Goal: Transaction & Acquisition: Purchase product/service

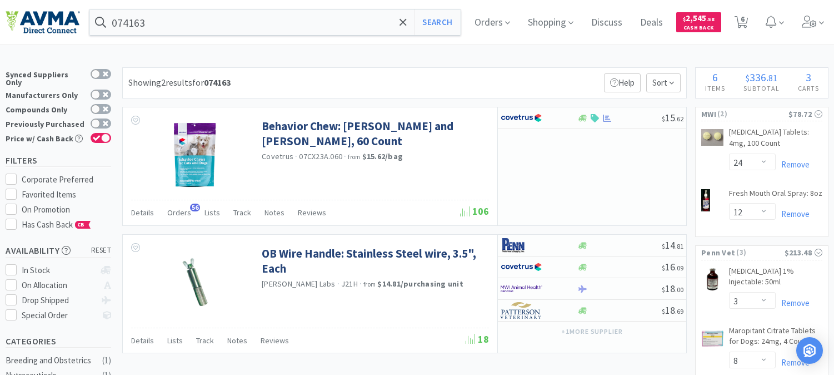
select select "24"
select select "12"
select select "3"
select select "8"
select select "3"
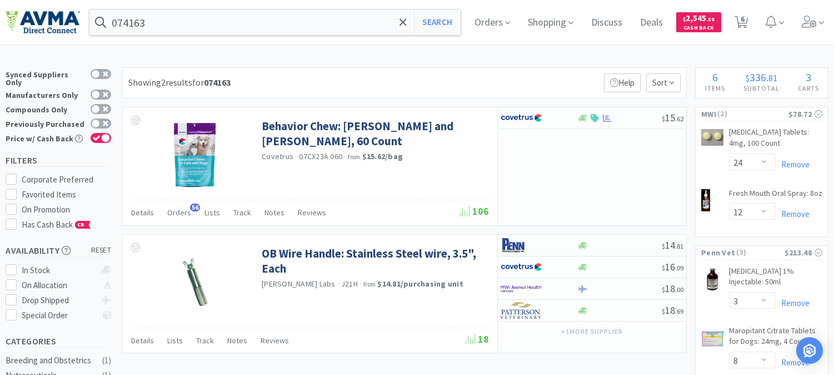
select select "1"
click at [270, 21] on input "074163" at bounding box center [274, 22] width 371 height 26
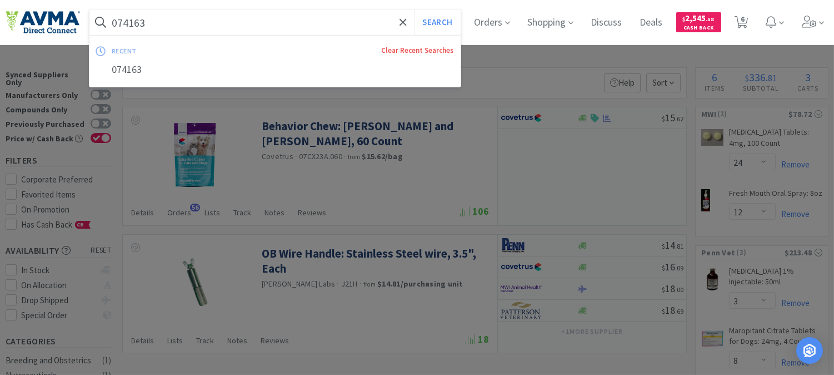
paste input "83958 +"
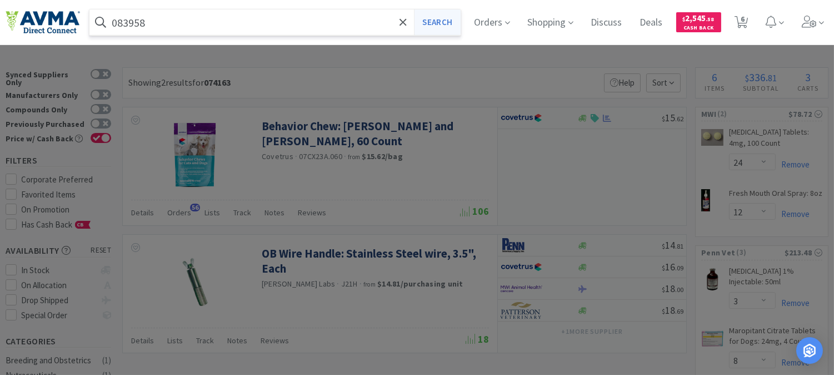
click at [446, 28] on button "Search" at bounding box center [437, 22] width 46 height 26
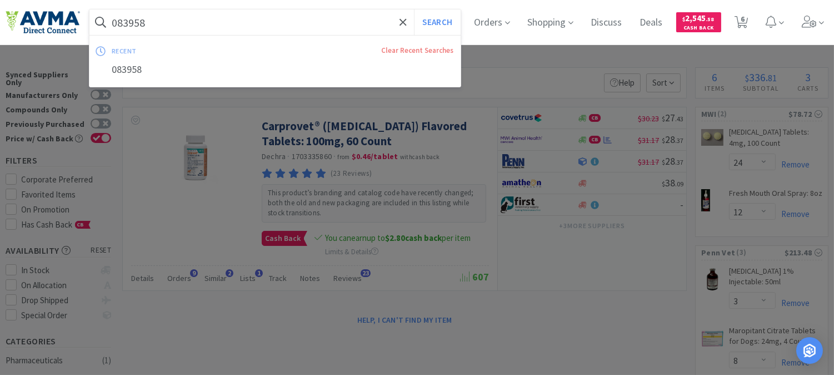
click at [232, 18] on input "083958" at bounding box center [274, 22] width 371 height 26
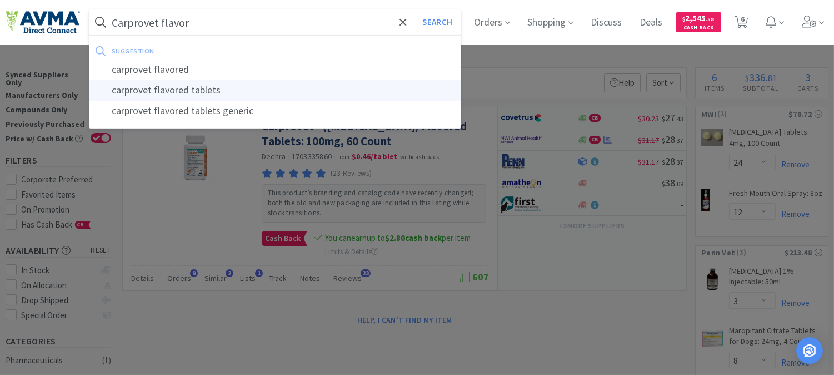
click at [195, 88] on div "carprovet flavored tablets" at bounding box center [274, 90] width 371 height 21
type input "carprovet flavored tablets"
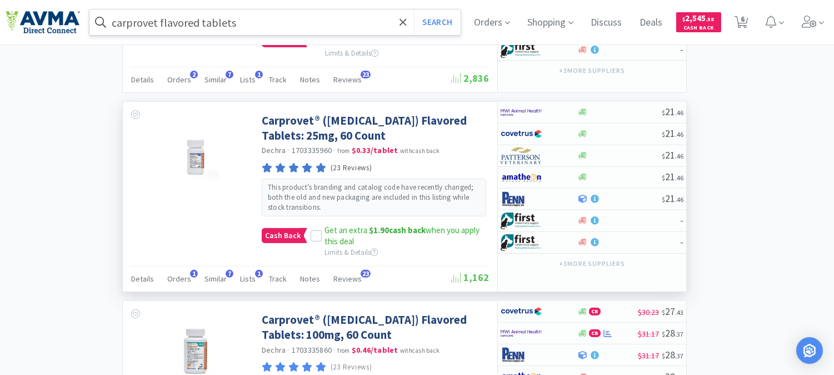
scroll to position [803, 0]
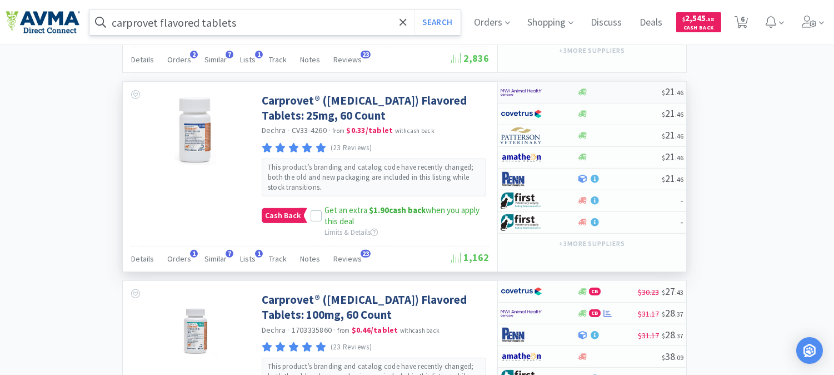
click at [521, 92] on img at bounding box center [522, 92] width 42 height 17
select select "1"
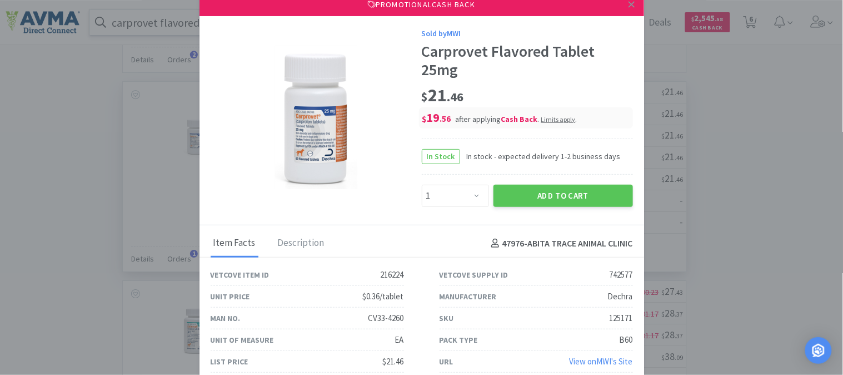
click at [617, 318] on div "125171" at bounding box center [621, 317] width 23 height 13
copy div "125171"
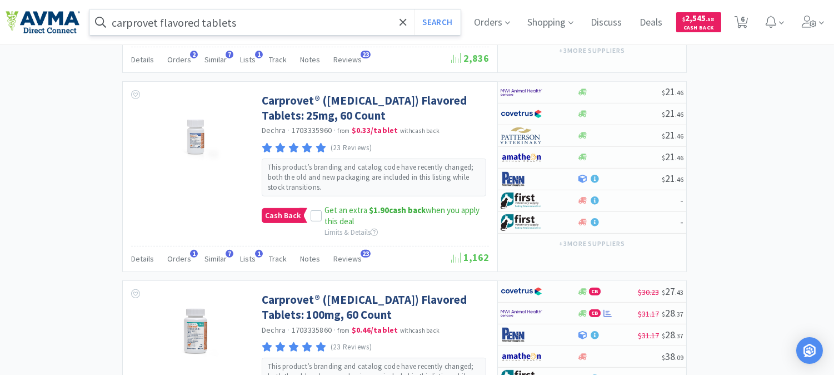
click at [270, 19] on input "carprovet flavored tablets" at bounding box center [274, 22] width 371 height 26
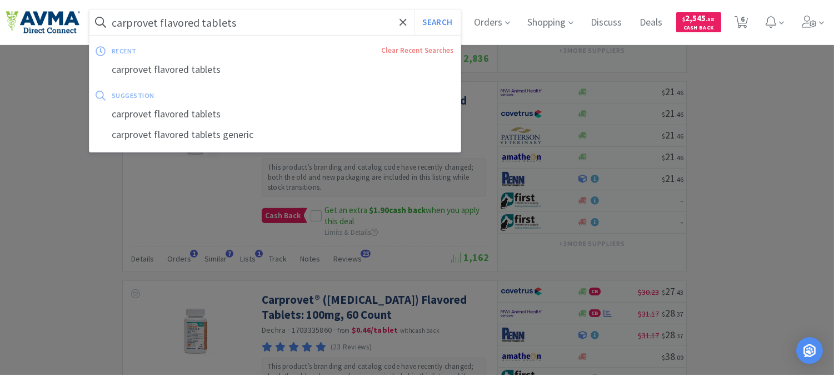
paste input "059327"
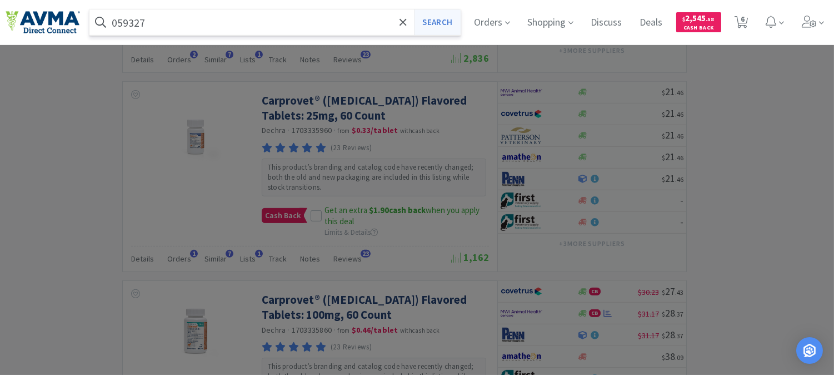
click at [451, 24] on button "Search" at bounding box center [437, 22] width 46 height 26
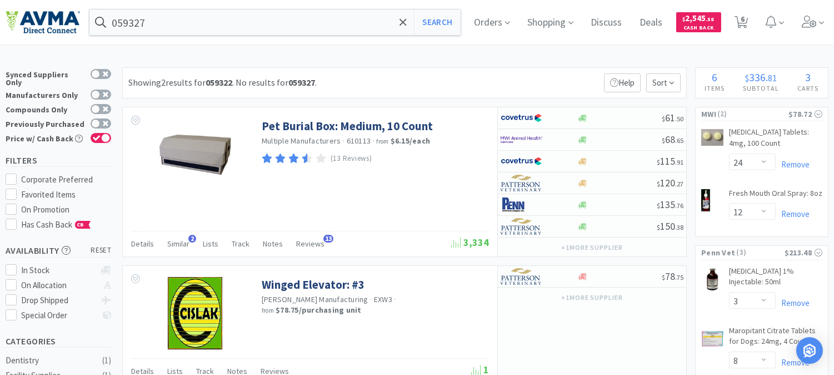
type input "carprovet flavored tablets"
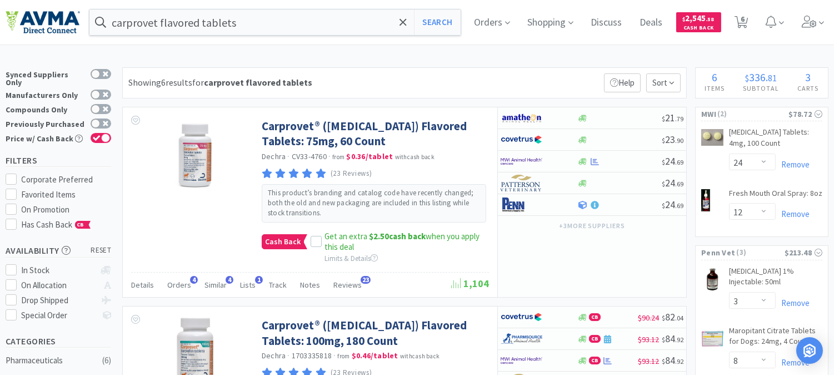
scroll to position [803, 0]
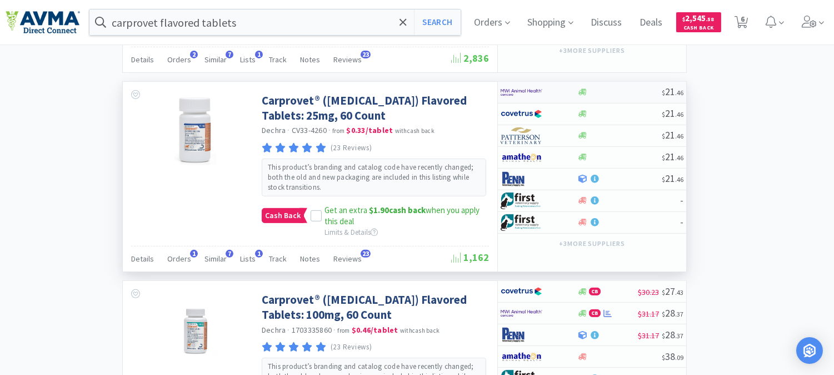
click at [528, 92] on img at bounding box center [522, 92] width 42 height 17
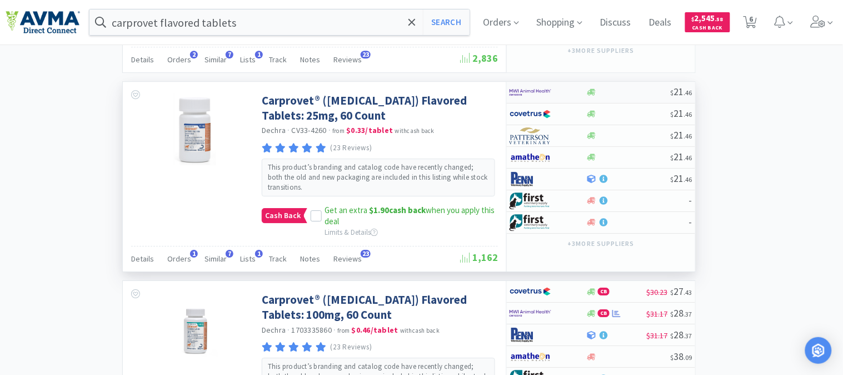
select select "1"
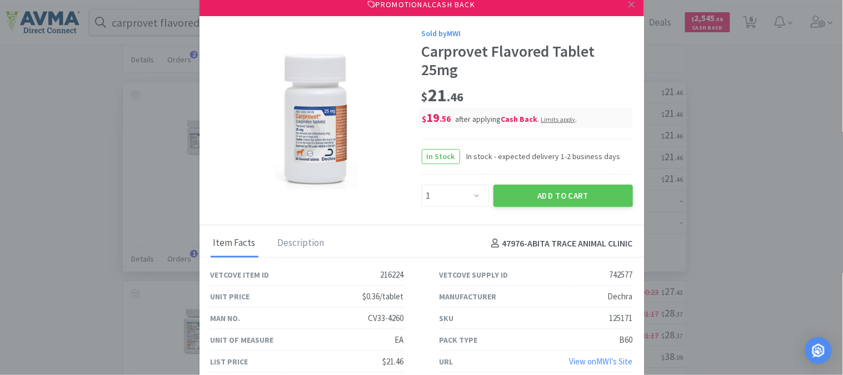
click at [610, 317] on div "125171" at bounding box center [621, 317] width 23 height 13
copy div "125171"
click at [629, 4] on link at bounding box center [631, 5] width 19 height 24
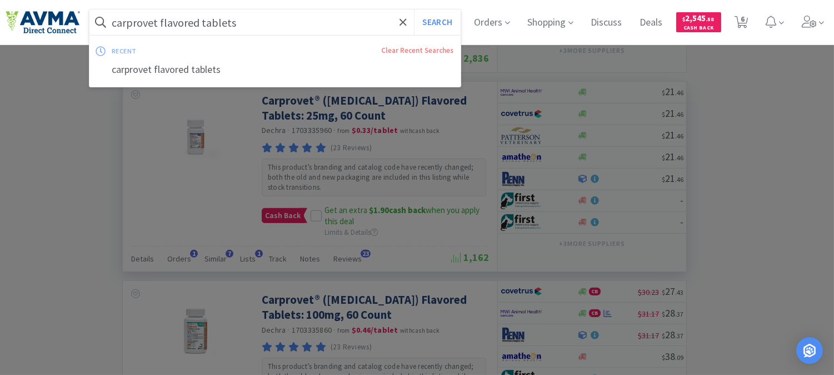
click at [240, 17] on input "carprovet flavored tablets" at bounding box center [274, 22] width 371 height 26
paste input "DPET-0099"
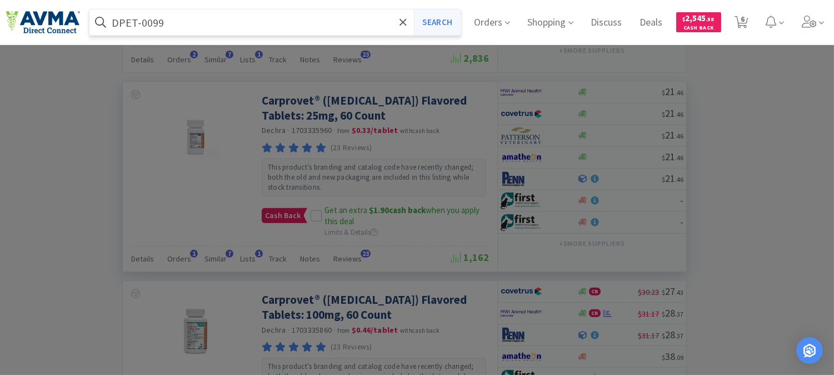
click at [450, 21] on button "Search" at bounding box center [437, 22] width 46 height 26
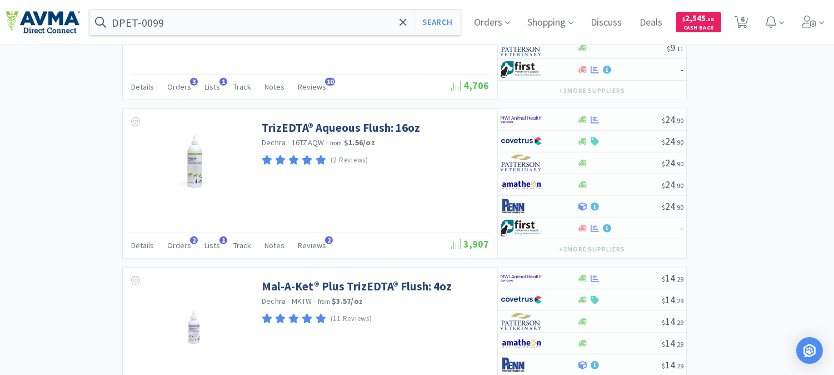
scroll to position [1065, 0]
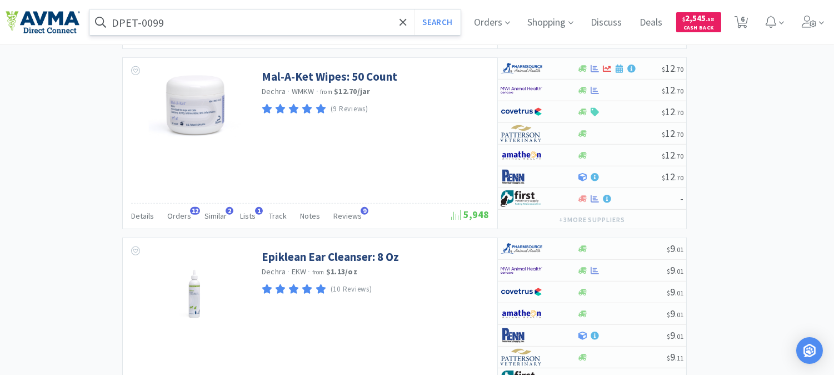
click at [183, 17] on input "DPET-0099" at bounding box center [274, 22] width 371 height 26
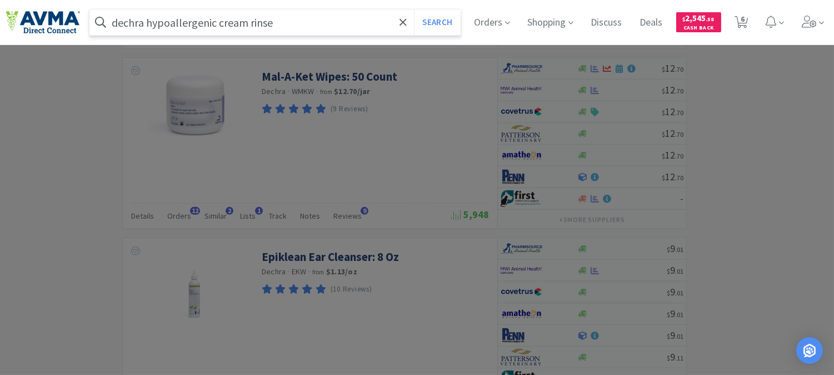
click at [414, 9] on button "Search" at bounding box center [437, 22] width 46 height 26
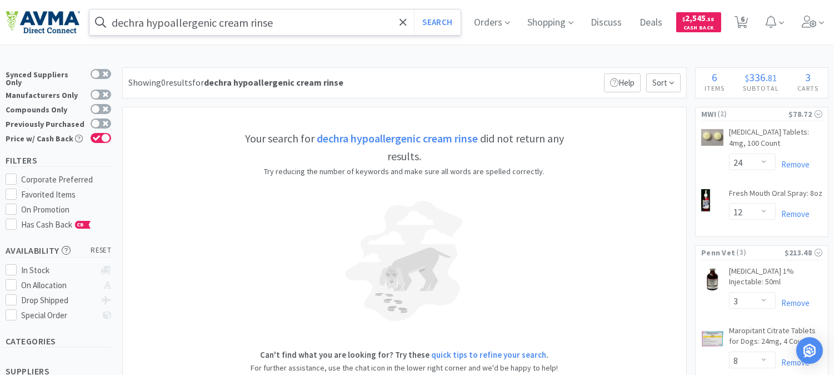
click at [316, 21] on input "dechra hypoallergenic cream rinse" at bounding box center [274, 22] width 371 height 26
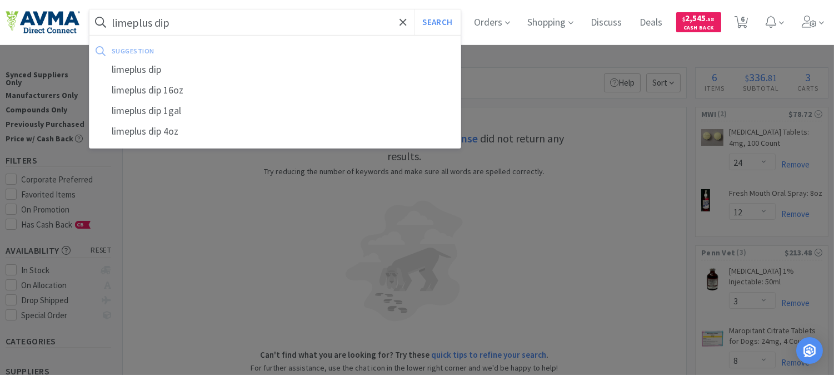
click at [414, 9] on button "Search" at bounding box center [437, 22] width 46 height 26
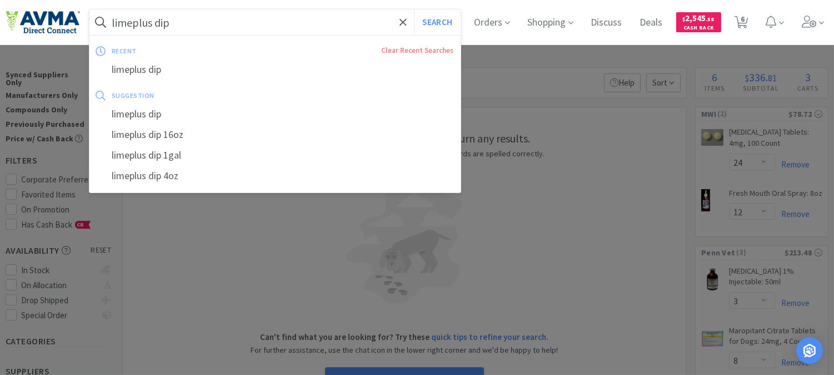
click at [182, 26] on input "limeplus dip" at bounding box center [274, 22] width 371 height 26
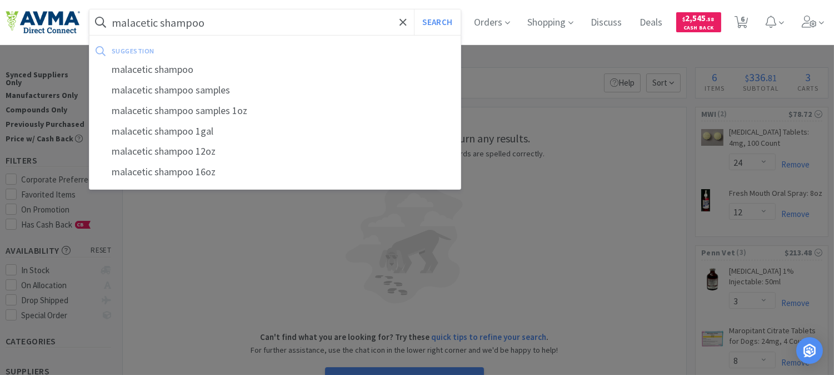
click at [414, 9] on button "Search" at bounding box center [437, 22] width 46 height 26
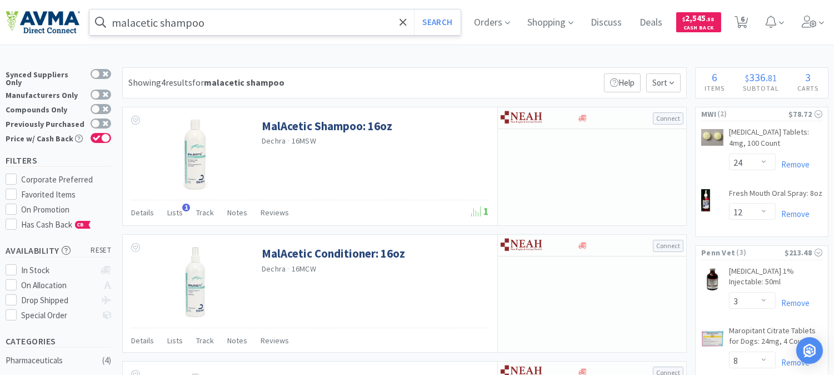
click at [235, 25] on input "malacetic shampoo" at bounding box center [274, 22] width 371 height 26
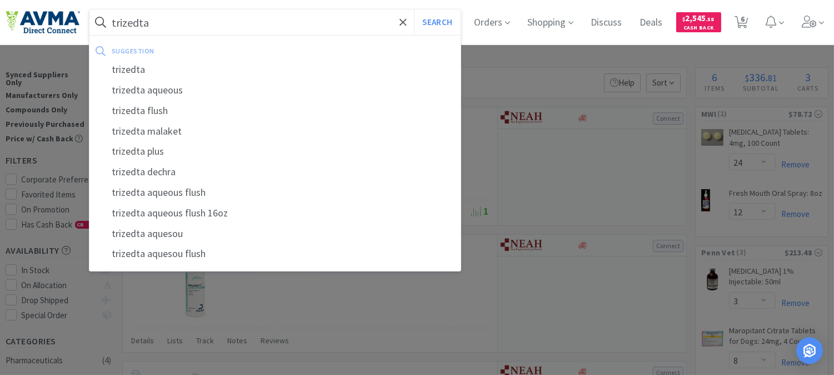
click at [414, 9] on button "Search" at bounding box center [437, 22] width 46 height 26
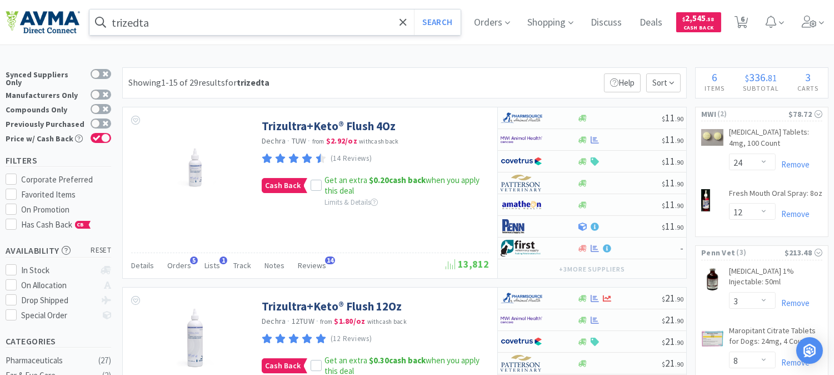
click at [168, 24] on input "trizedta" at bounding box center [274, 22] width 371 height 26
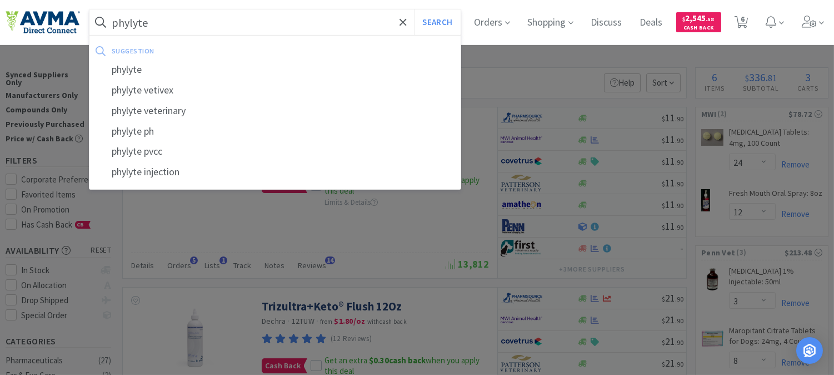
click at [414, 9] on button "Search" at bounding box center [437, 22] width 46 height 26
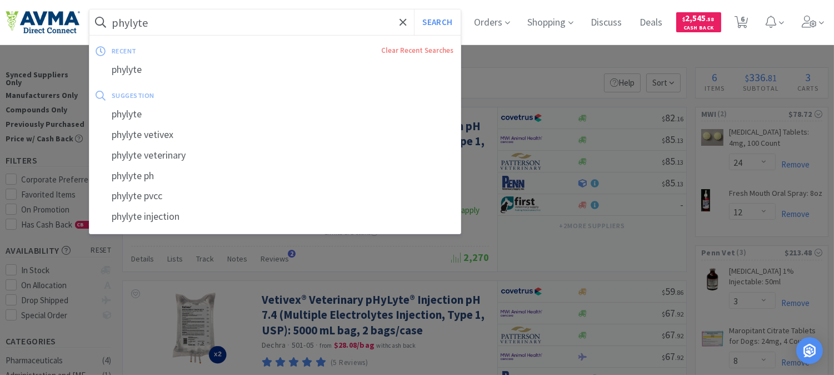
click at [167, 22] on input "phylyte" at bounding box center [274, 22] width 371 height 26
paste input "020813"
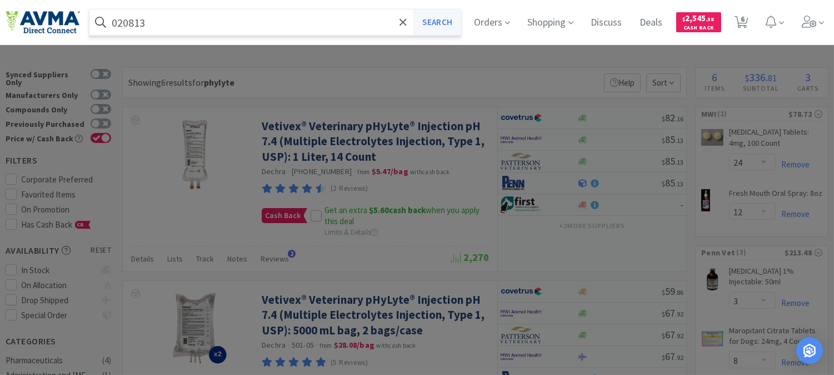
click at [446, 18] on button "Search" at bounding box center [437, 22] width 46 height 26
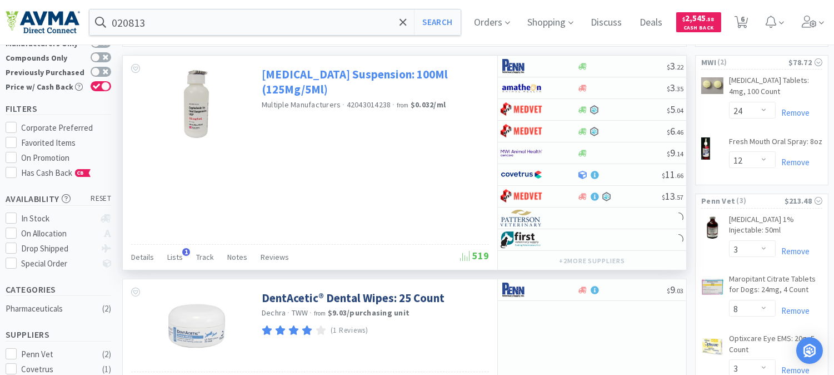
scroll to position [123, 0]
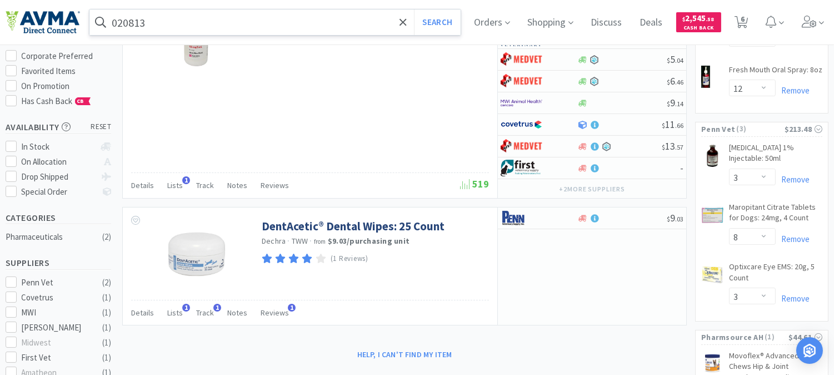
click at [181, 14] on input "020813" at bounding box center [274, 22] width 371 height 26
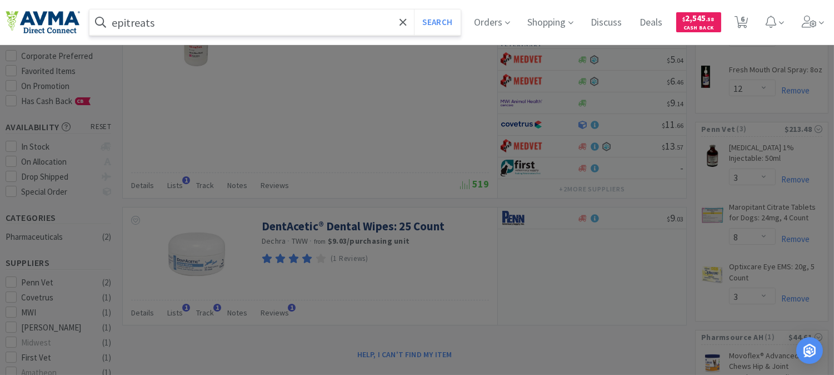
click at [414, 9] on button "Search" at bounding box center [437, 22] width 46 height 26
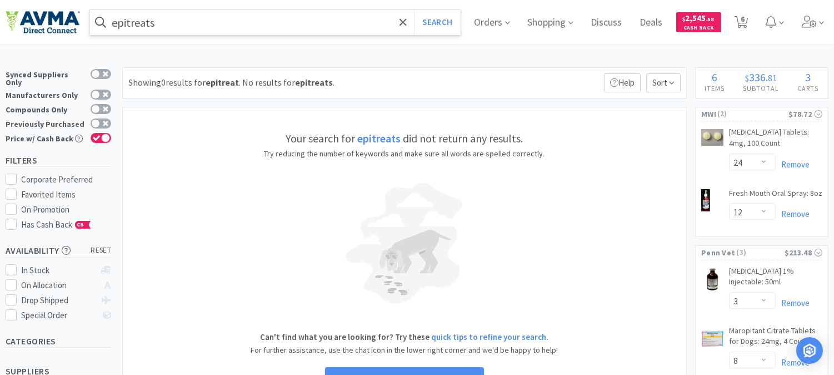
click at [205, 28] on input "epitreats" at bounding box center [274, 22] width 371 height 26
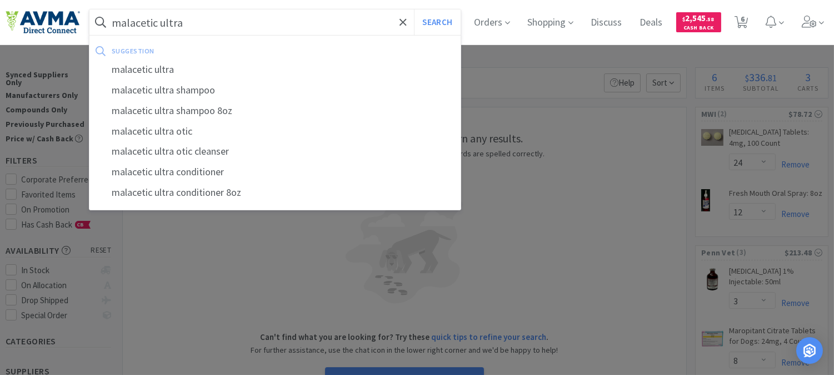
click at [414, 9] on button "Search" at bounding box center [437, 22] width 46 height 26
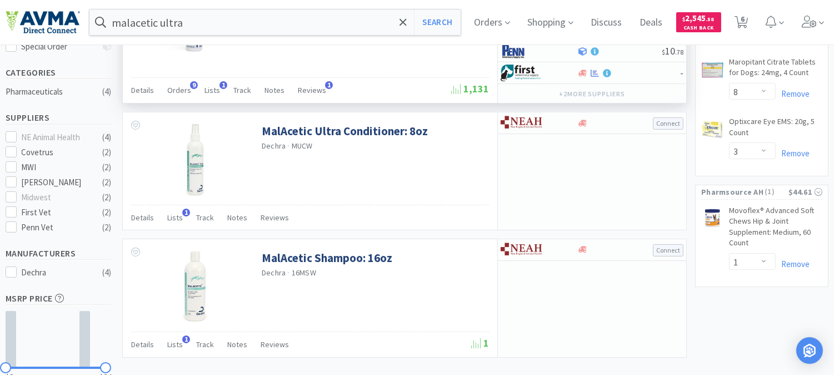
scroll to position [247, 0]
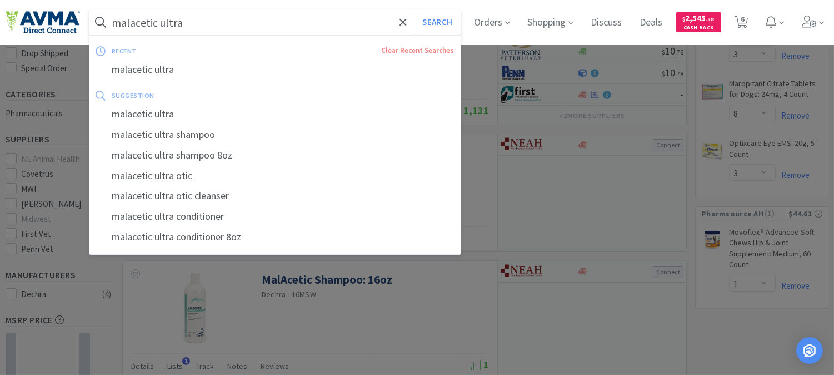
click at [230, 22] on input "malacetic ultra" at bounding box center [274, 22] width 371 height 26
click at [230, 20] on input "malacetic ultra" at bounding box center [274, 22] width 371 height 26
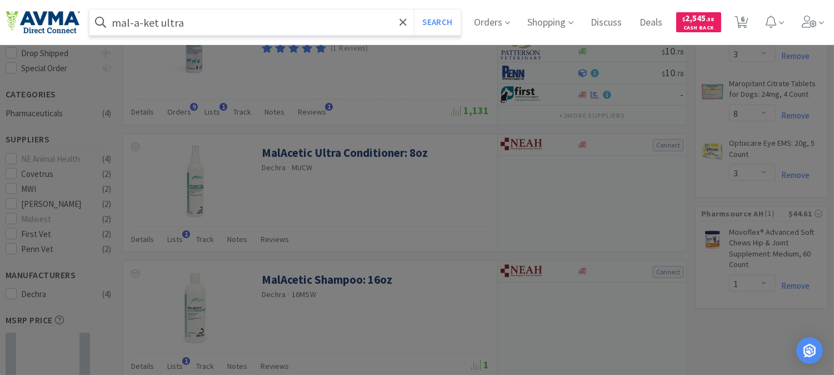
click at [414, 9] on button "Search" at bounding box center [437, 22] width 46 height 26
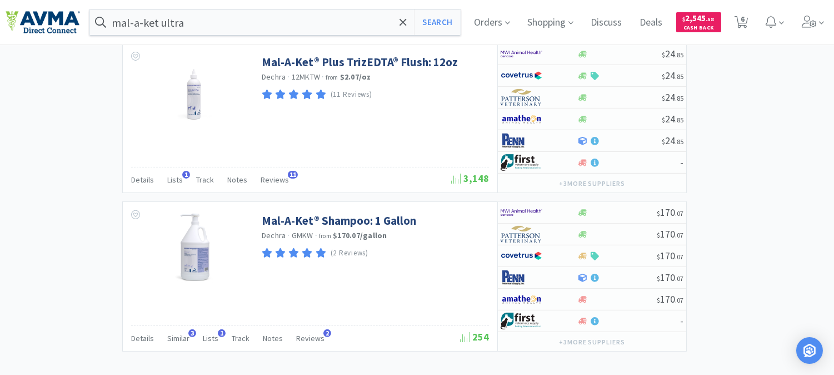
scroll to position [618, 0]
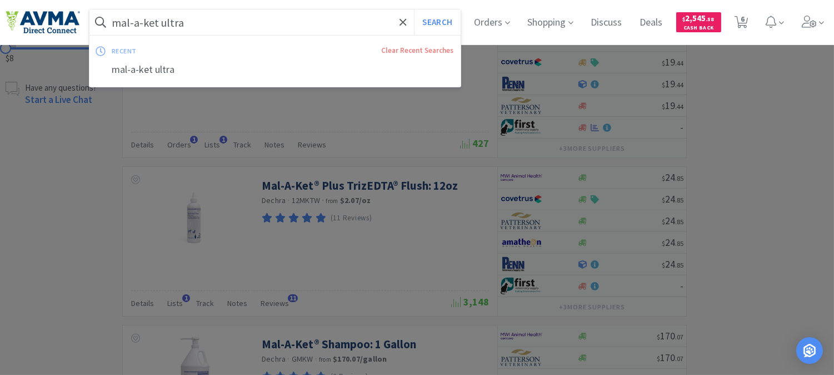
click at [236, 24] on input "mal-a-ket ultra" at bounding box center [274, 22] width 371 height 26
paste input "036791"
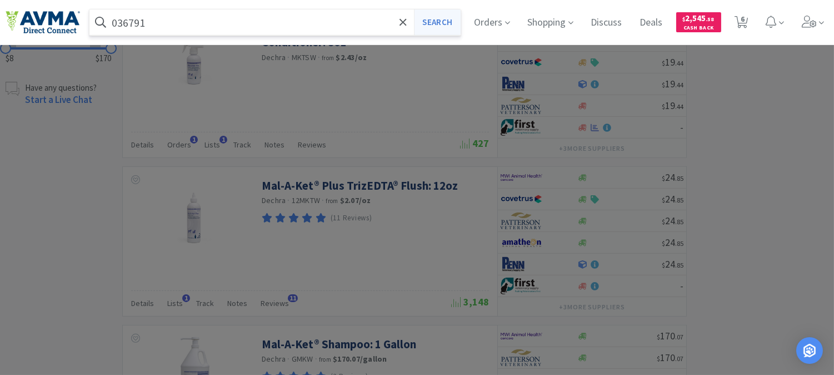
click at [442, 21] on button "Search" at bounding box center [437, 22] width 46 height 26
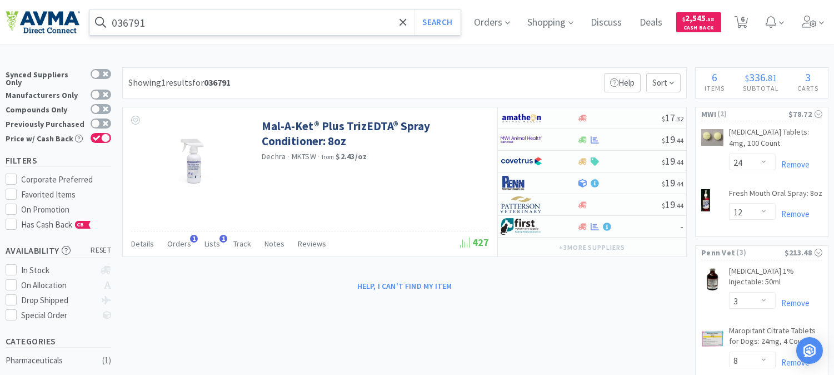
click at [226, 24] on input "036791" at bounding box center [274, 22] width 371 height 26
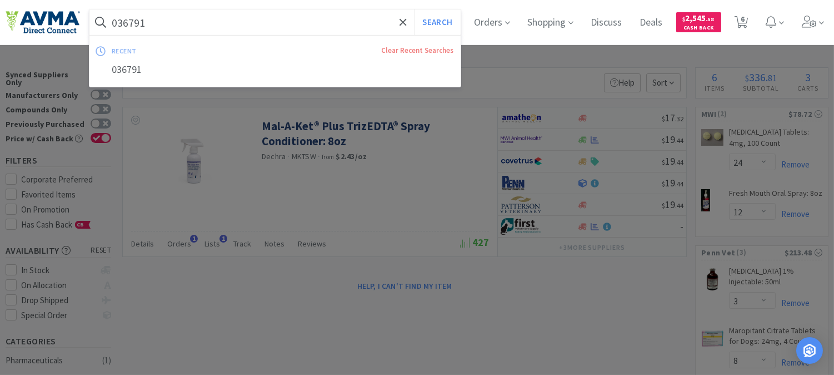
click at [191, 25] on input "036791" at bounding box center [274, 22] width 371 height 26
drag, startPoint x: 163, startPoint y: 23, endPoint x: 87, endPoint y: 23, distance: 76.2
click at [87, 23] on div "036791 Search recent Clear Recent Searches 036791 Orders Shopping Discuss Discu…" at bounding box center [417, 22] width 823 height 44
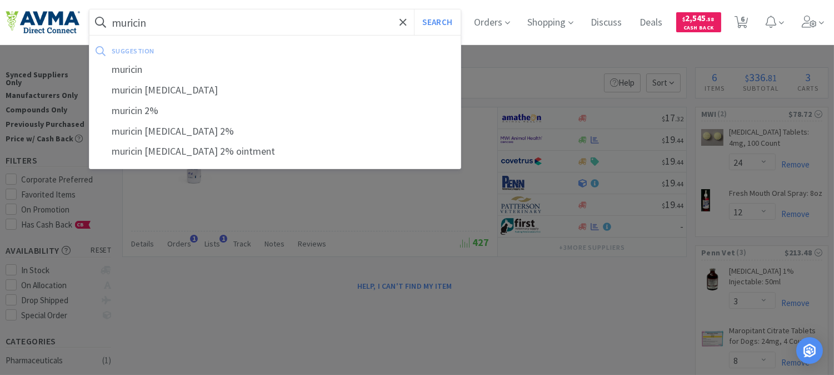
type input "muricin"
click at [414, 9] on button "Search" at bounding box center [437, 22] width 46 height 26
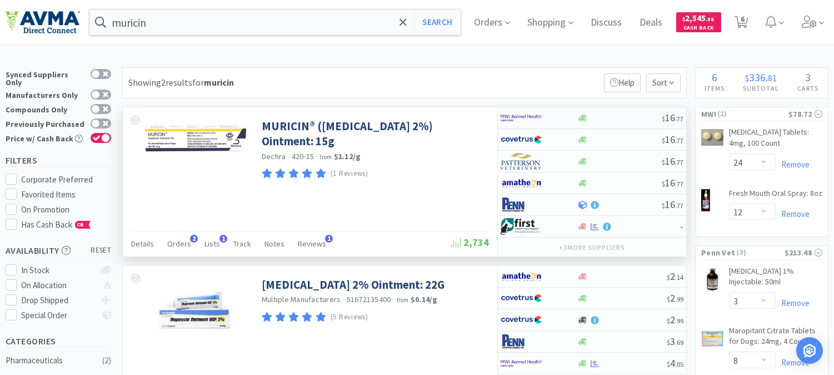
click at [520, 117] on img at bounding box center [522, 118] width 42 height 17
select select "1"
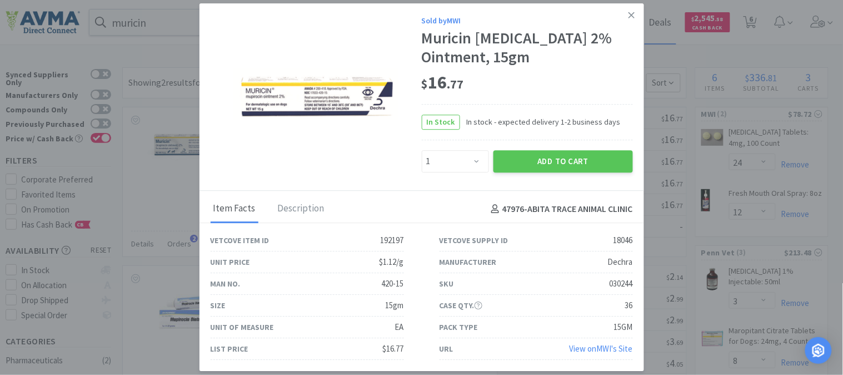
drag, startPoint x: 693, startPoint y: 46, endPoint x: 665, endPoint y: 43, distance: 27.9
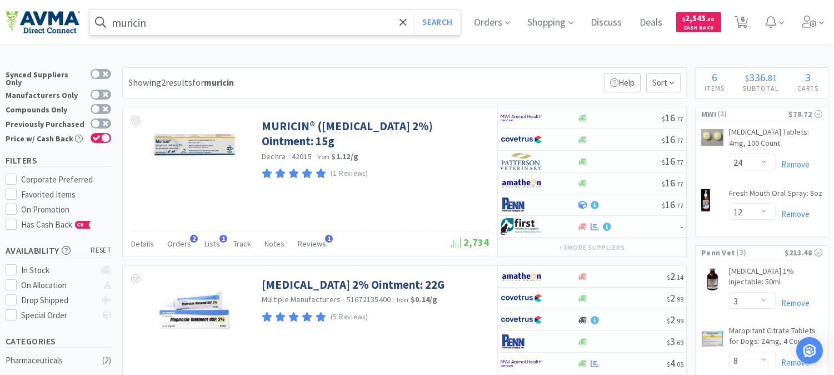
click at [271, 29] on input "muricin" at bounding box center [274, 22] width 371 height 26
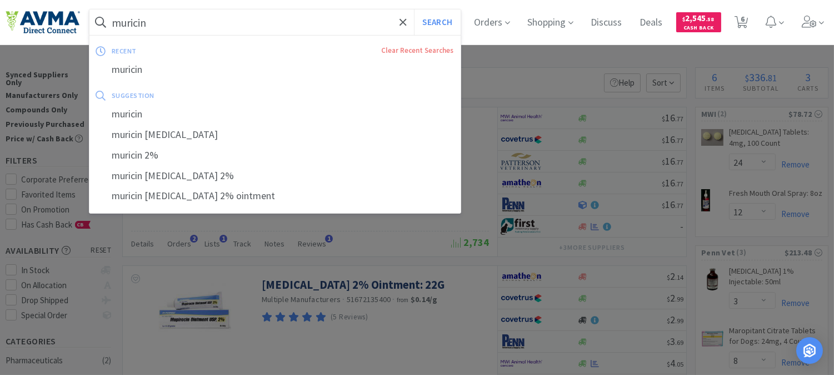
paste input "061525"
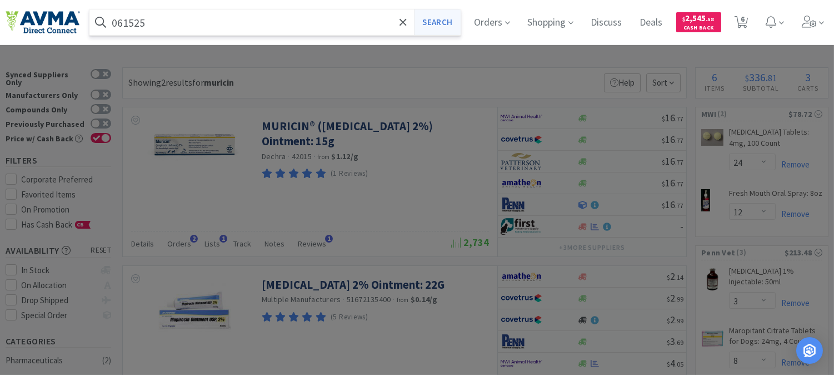
click at [439, 21] on button "Search" at bounding box center [437, 22] width 46 height 26
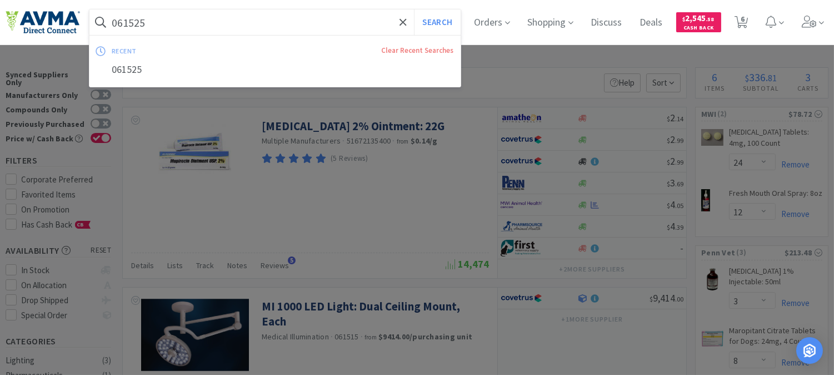
click at [193, 24] on input "061525" at bounding box center [274, 22] width 371 height 26
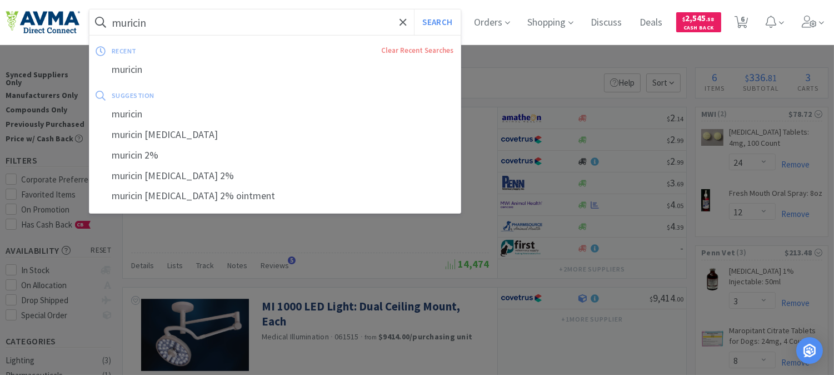
type input "muricin"
click at [414, 9] on button "Search" at bounding box center [437, 22] width 46 height 26
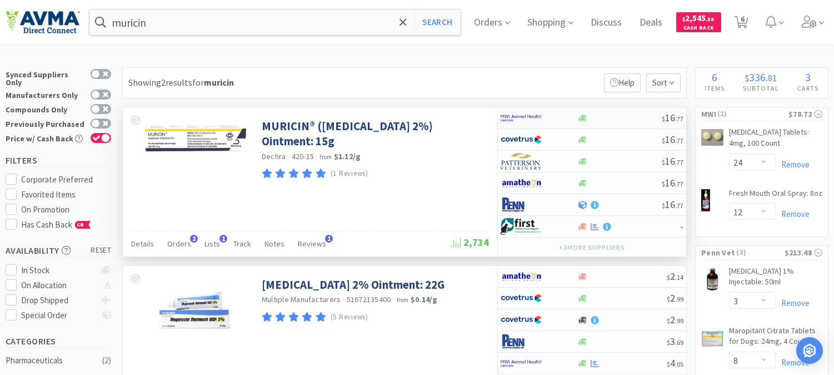
click at [528, 118] on img at bounding box center [522, 118] width 42 height 17
select select "1"
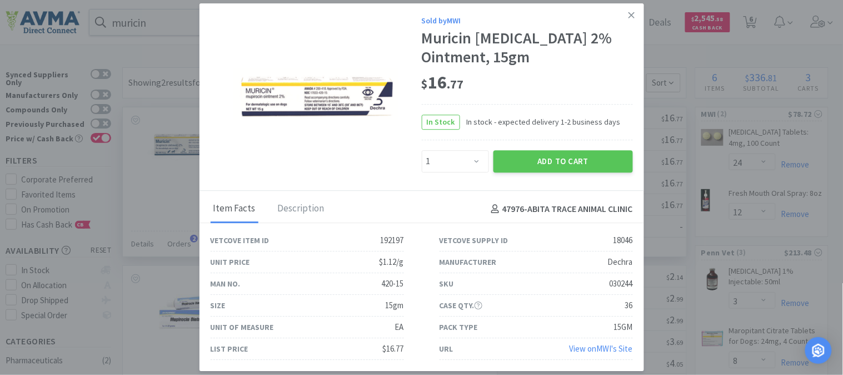
click at [624, 280] on div "030244" at bounding box center [621, 283] width 23 height 13
copy div "030244"
click at [632, 13] on icon at bounding box center [632, 15] width 6 height 10
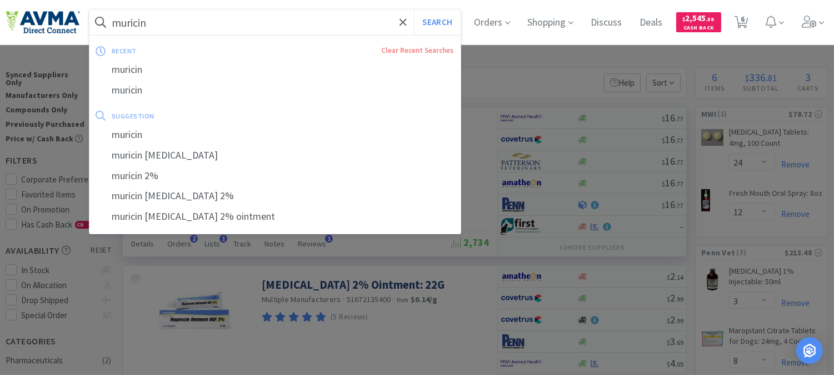
click at [210, 24] on input "muricin" at bounding box center [274, 22] width 371 height 26
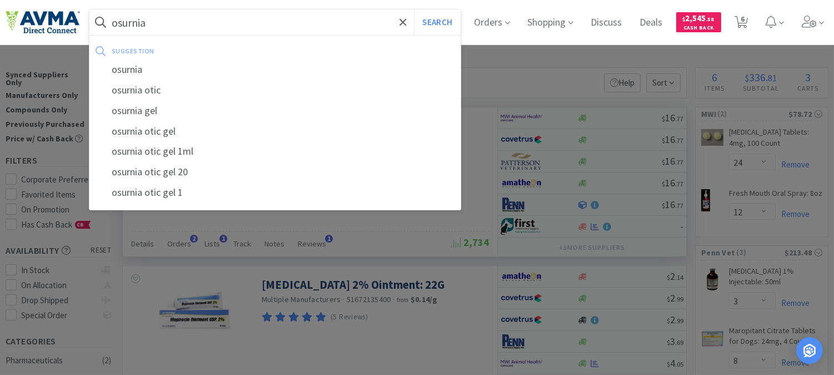
click at [414, 9] on button "Search" at bounding box center [437, 22] width 46 height 26
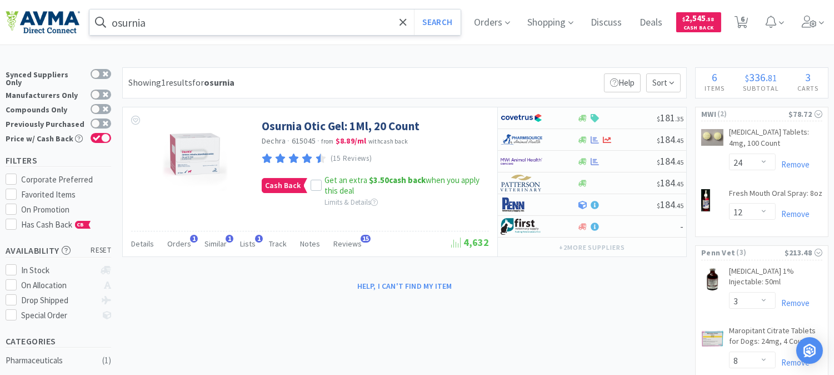
click at [240, 21] on input "osurnia" at bounding box center [274, 22] width 371 height 26
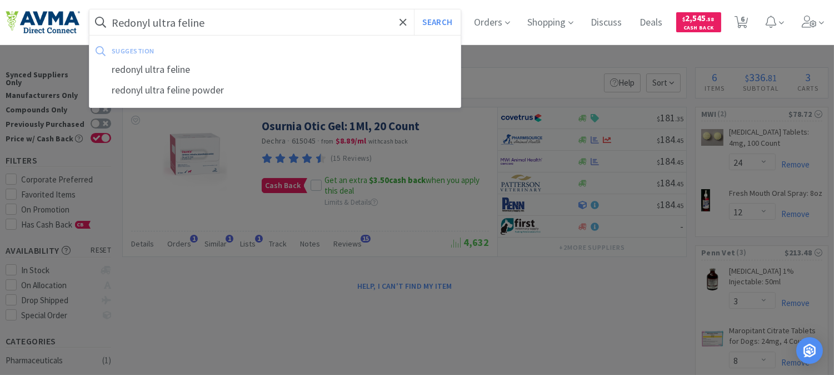
click at [414, 9] on button "Search" at bounding box center [437, 22] width 46 height 26
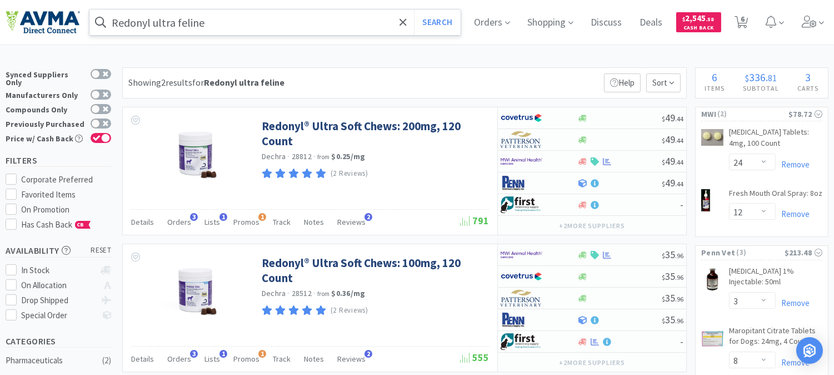
click at [235, 23] on input "Redonyl ultra feline" at bounding box center [274, 22] width 371 height 26
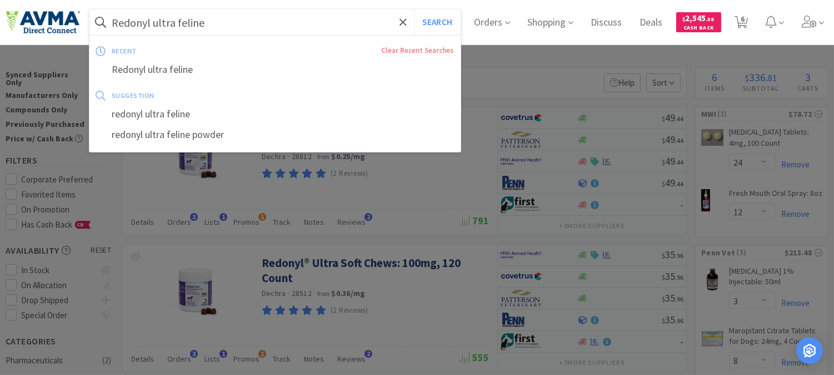
click at [235, 23] on input "Redonyl ultra feline" at bounding box center [274, 22] width 371 height 26
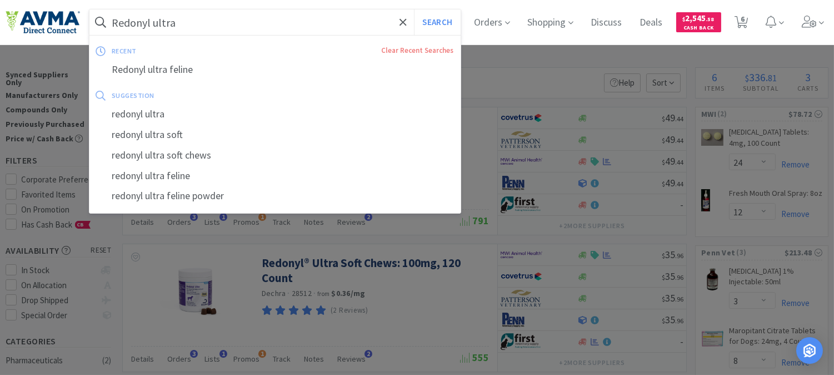
click at [414, 9] on button "Search" at bounding box center [437, 22] width 46 height 26
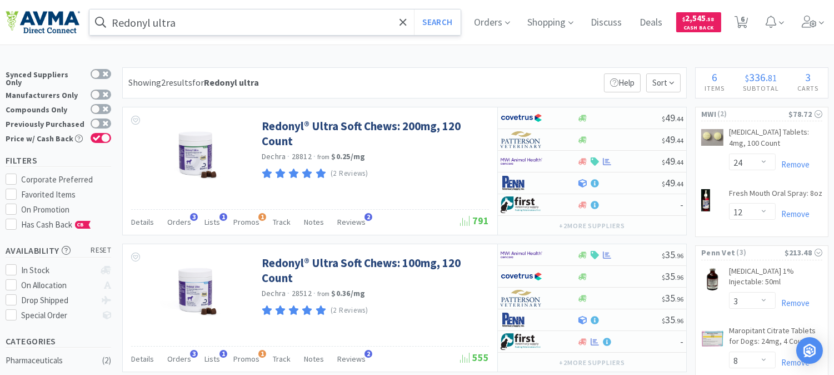
click at [259, 22] on input "Redonyl ultra" at bounding box center [274, 22] width 371 height 26
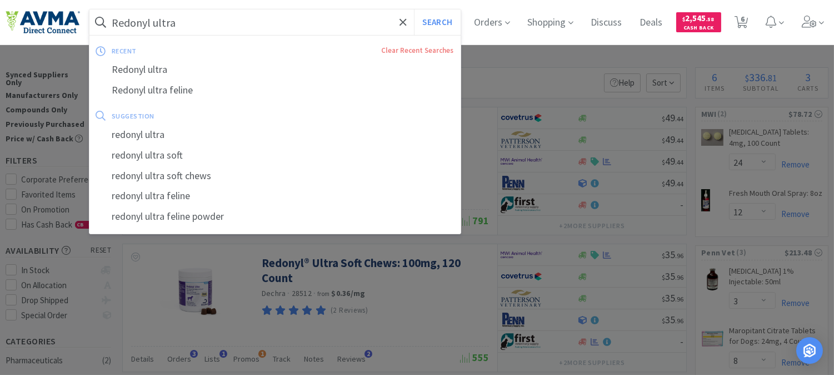
paste input "Eicosa3FF"
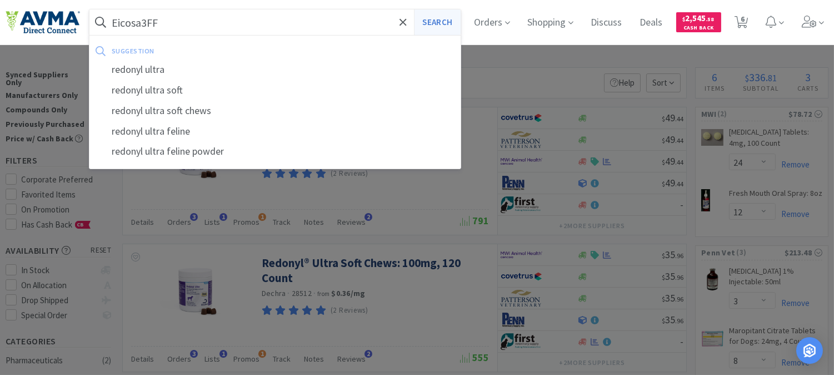
type input "Eicosa3FF"
click at [451, 18] on button "Search" at bounding box center [437, 22] width 46 height 26
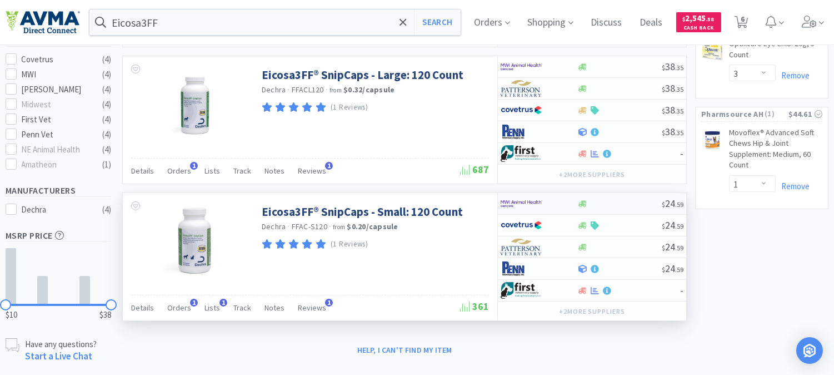
scroll to position [365, 0]
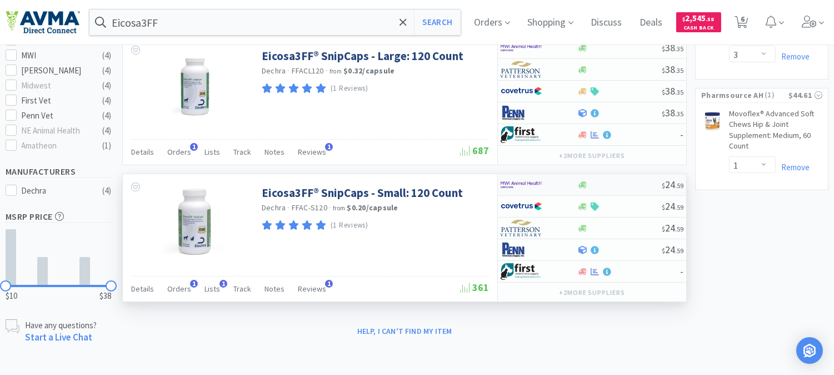
click at [526, 188] on img at bounding box center [522, 184] width 42 height 17
select select "1"
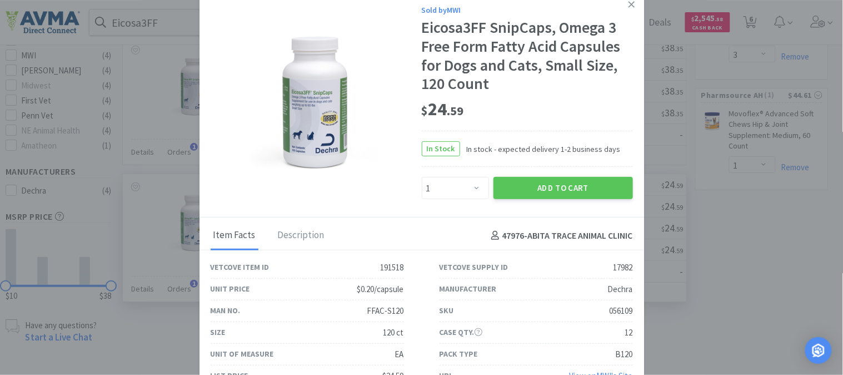
click at [612, 308] on div "056109" at bounding box center [621, 310] width 23 height 13
copy div "056109"
click at [249, 142] on img at bounding box center [315, 101] width 137 height 145
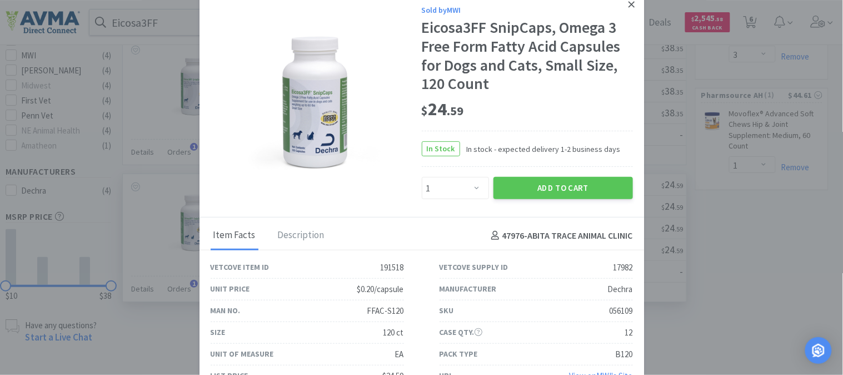
click at [622, 4] on link at bounding box center [631, 5] width 19 height 24
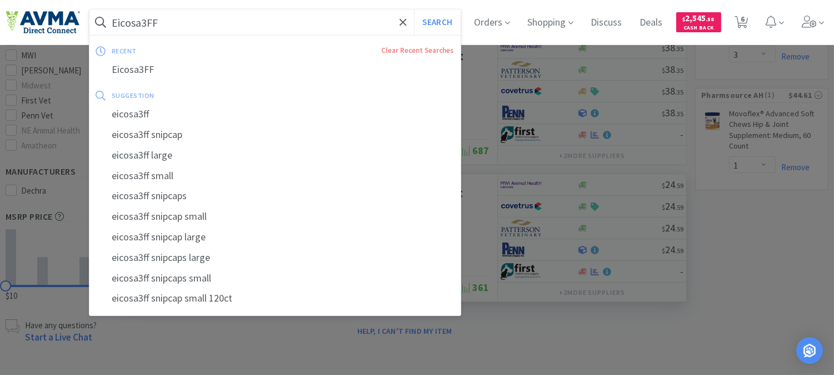
click at [207, 19] on input "Eicosa3FF" at bounding box center [274, 22] width 371 height 26
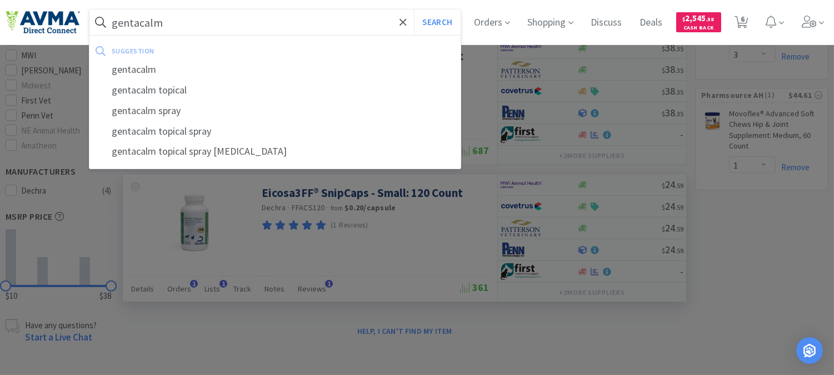
type input "gentacalm"
click at [414, 9] on button "Search" at bounding box center [437, 22] width 46 height 26
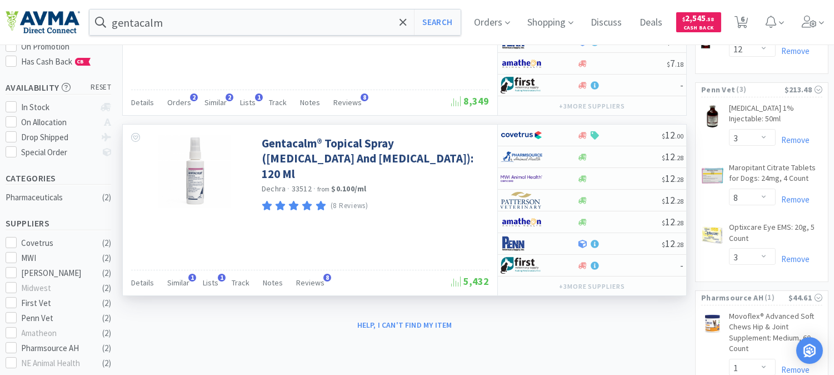
scroll to position [185, 0]
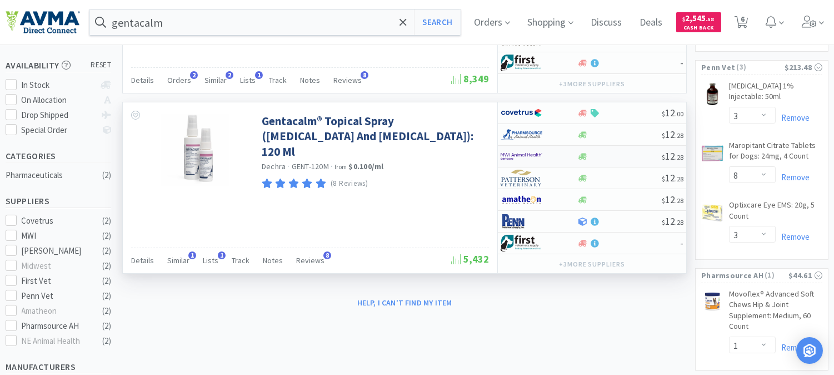
click at [527, 153] on img at bounding box center [522, 156] width 42 height 17
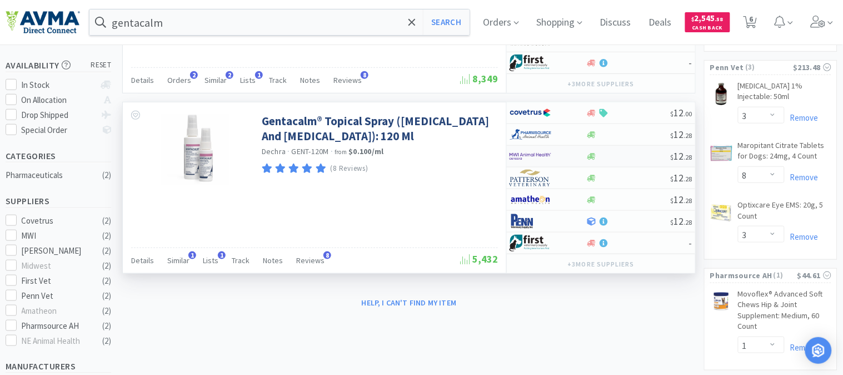
select select "1"
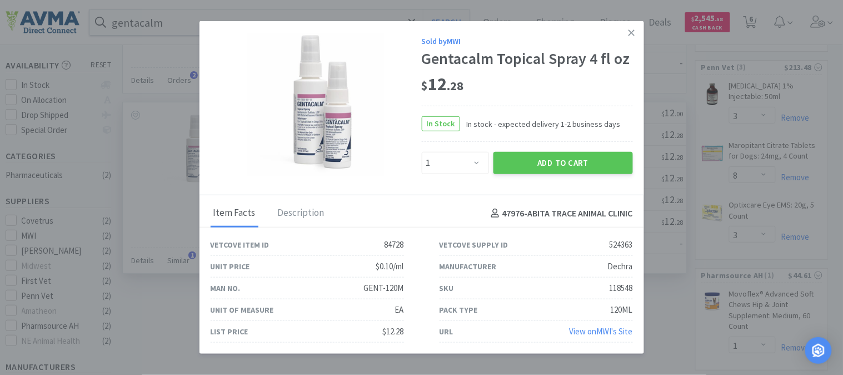
click at [624, 285] on div "118548" at bounding box center [621, 287] width 23 height 13
copy div "118548"
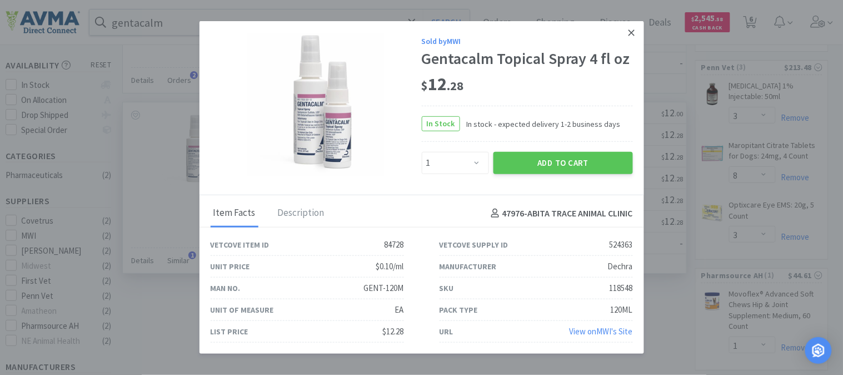
click at [636, 31] on link at bounding box center [631, 33] width 19 height 24
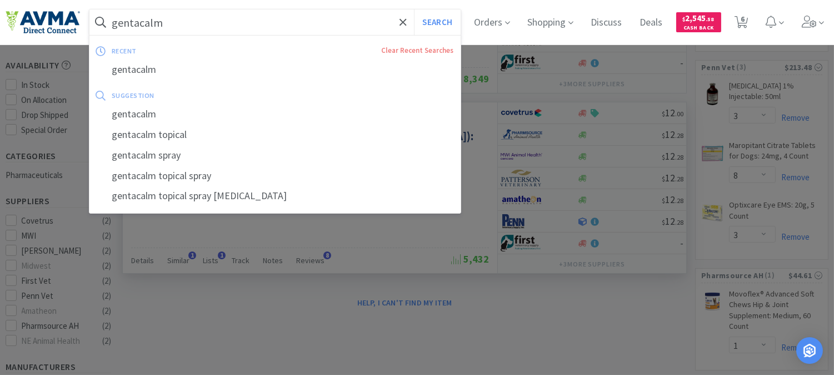
click at [215, 26] on input "gentacalm" at bounding box center [274, 22] width 371 height 26
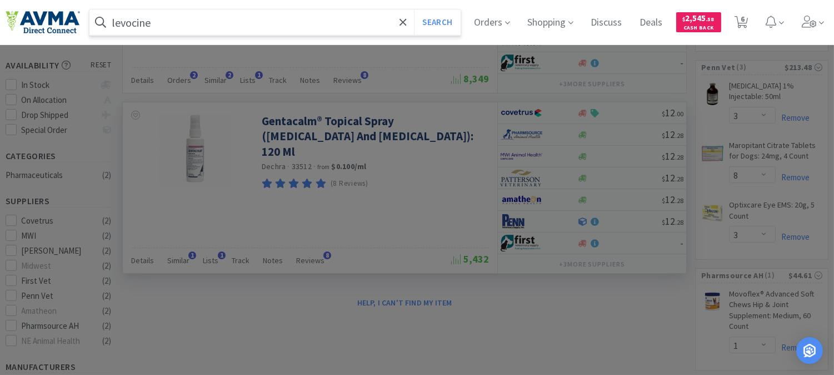
click at [414, 9] on button "Search" at bounding box center [437, 22] width 46 height 26
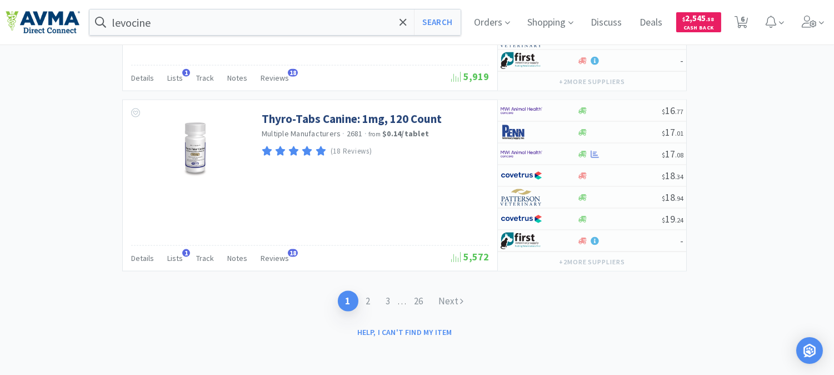
scroll to position [2753, 0]
click at [364, 297] on link "2" at bounding box center [369, 301] width 20 height 21
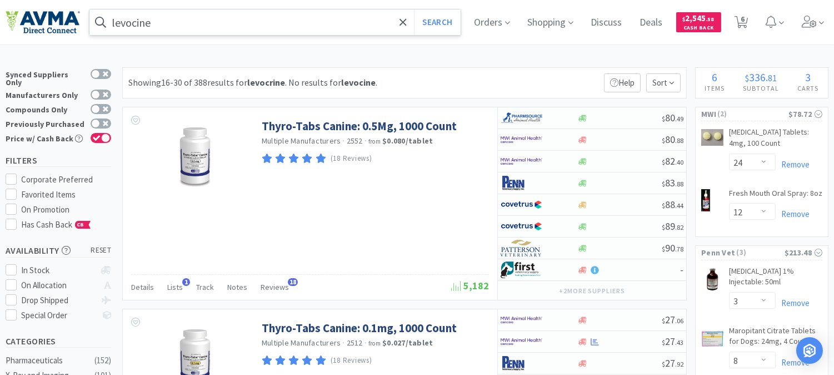
click at [136, 20] on input "levocine" at bounding box center [274, 22] width 371 height 26
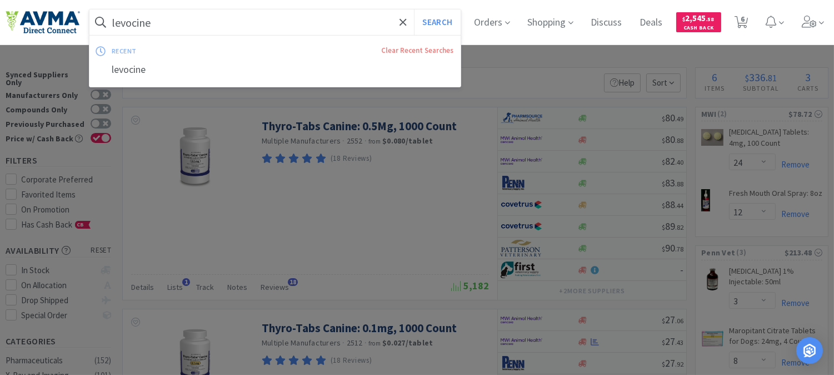
click at [132, 19] on input "levocine" at bounding box center [274, 22] width 371 height 26
click at [135, 17] on input "levocine" at bounding box center [274, 22] width 371 height 26
click at [440, 21] on button "Search" at bounding box center [437, 22] width 46 height 26
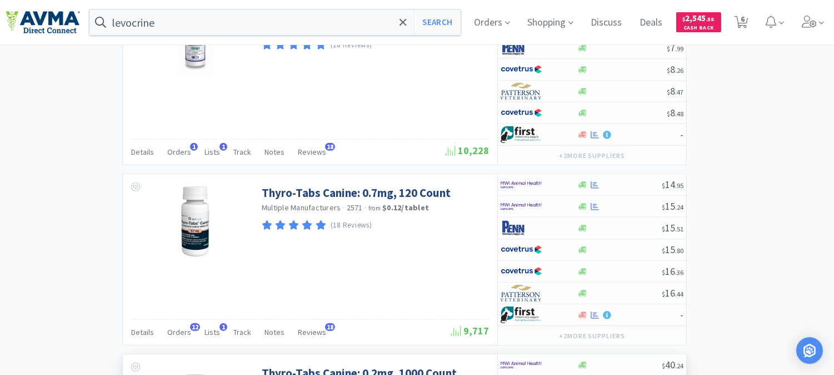
scroll to position [1271, 0]
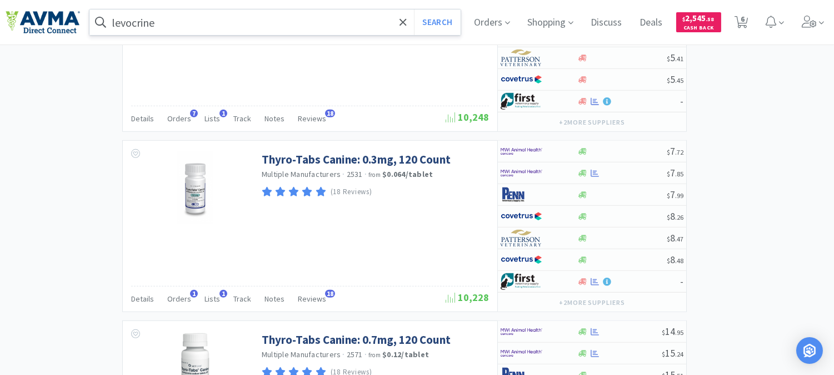
click at [208, 21] on input "levocrine" at bounding box center [274, 22] width 371 height 26
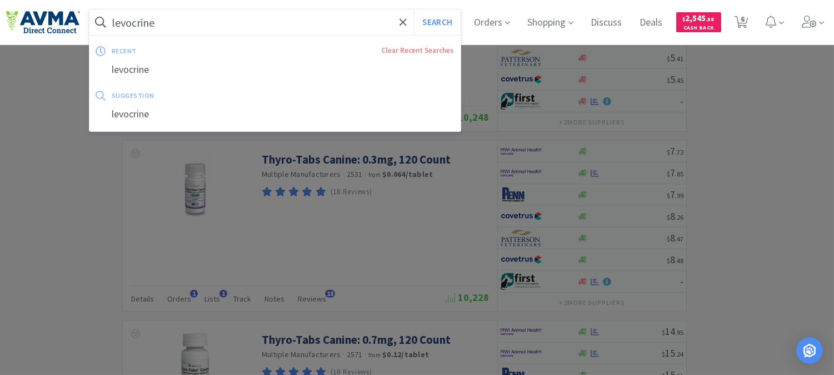
click at [208, 21] on input "levocrine" at bounding box center [274, 22] width 371 height 26
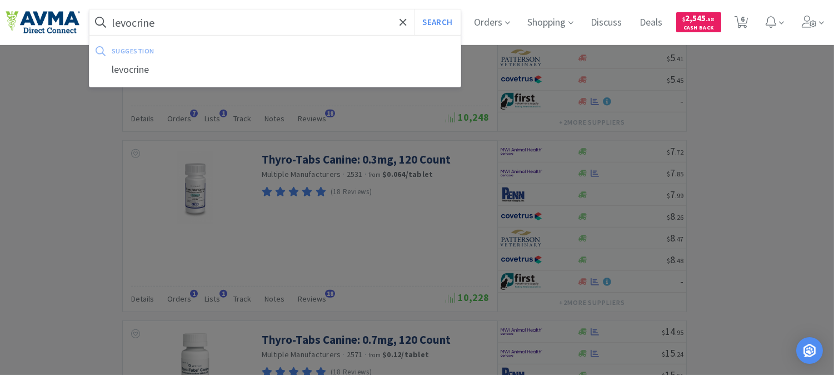
click at [189, 24] on input "levocrine" at bounding box center [274, 22] width 371 height 26
click at [450, 24] on button "Search" at bounding box center [437, 22] width 46 height 26
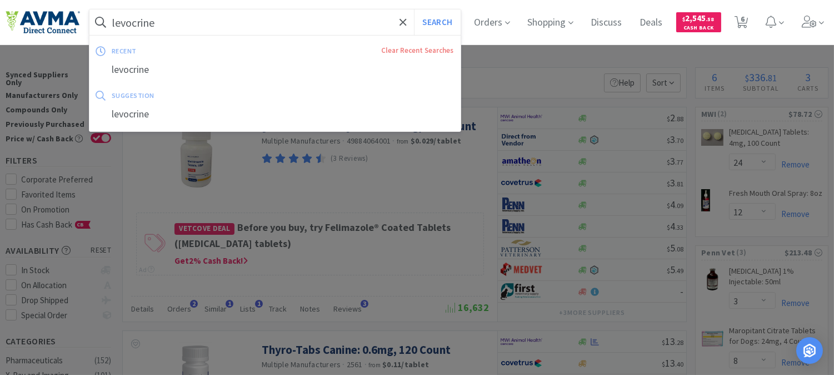
click at [242, 21] on input "levocrine" at bounding box center [274, 22] width 371 height 26
paste input "034199"
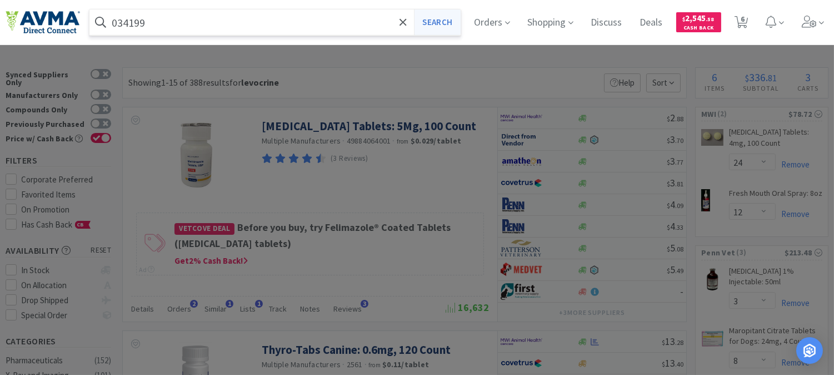
click at [450, 15] on button "Search" at bounding box center [437, 22] width 46 height 26
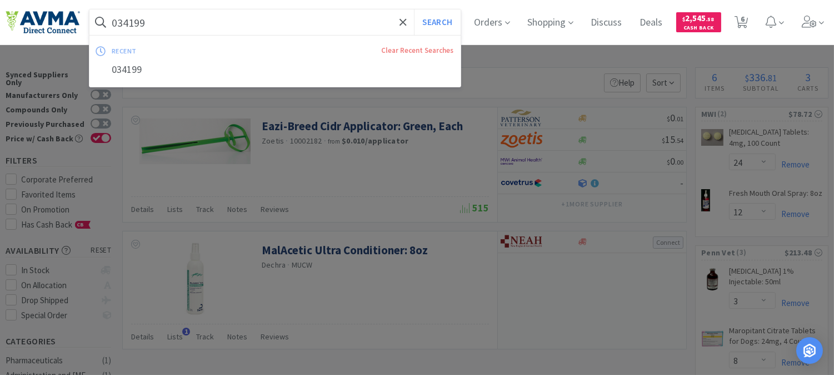
click at [166, 19] on input "034199" at bounding box center [274, 22] width 371 height 26
paste input "MalAcetic Ultra Conditioner"
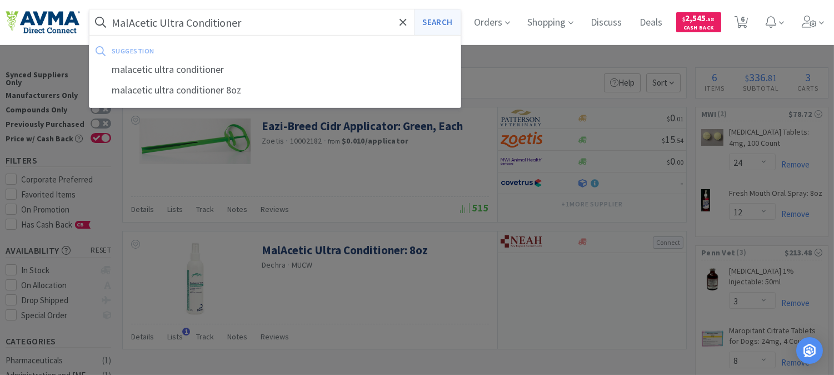
click at [437, 23] on button "Search" at bounding box center [437, 22] width 46 height 26
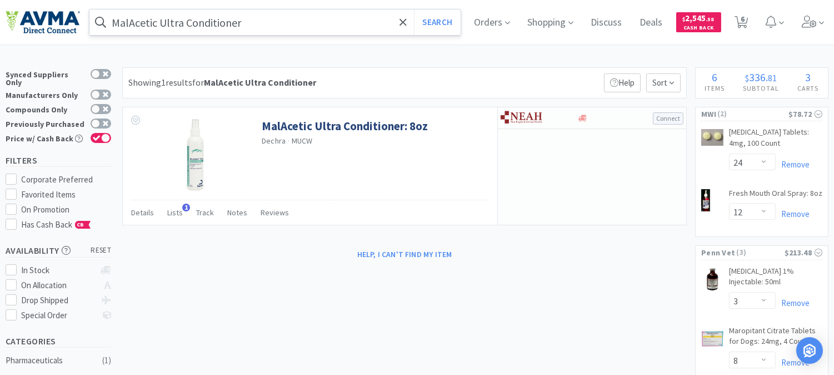
click at [303, 28] on input "MalAcetic Ultra Conditioner" at bounding box center [274, 22] width 371 height 26
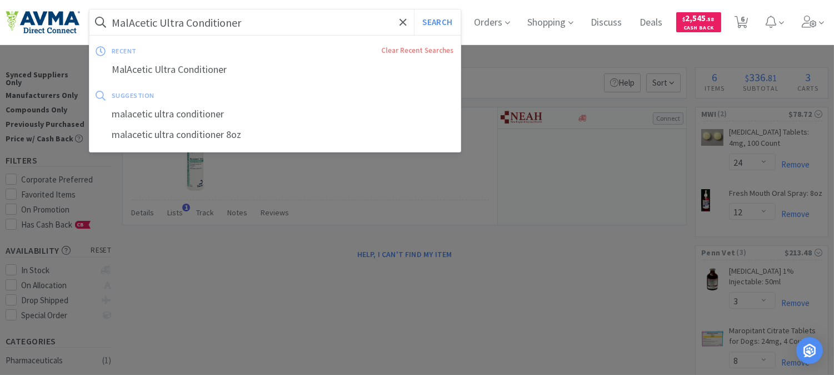
paste input "text"
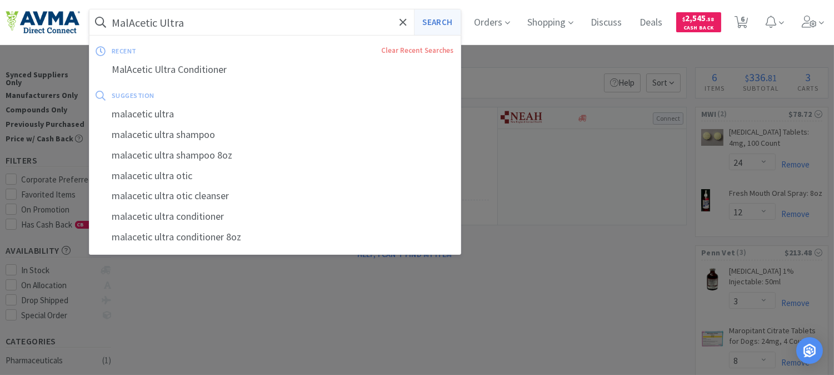
click at [446, 17] on button "Search" at bounding box center [437, 22] width 46 height 26
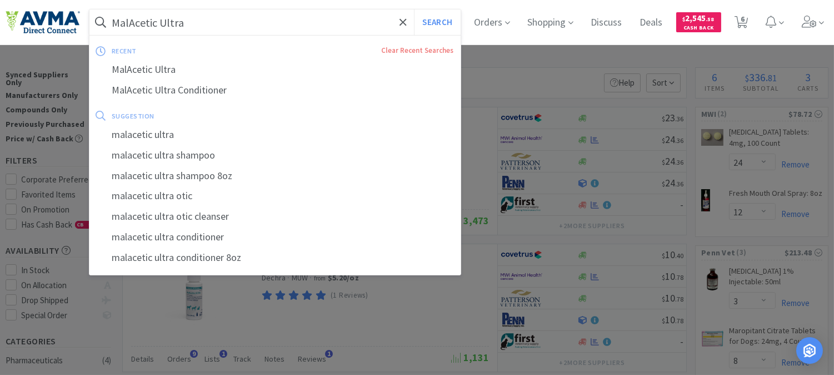
click at [205, 20] on input "MalAcetic Ultra" at bounding box center [274, 22] width 371 height 26
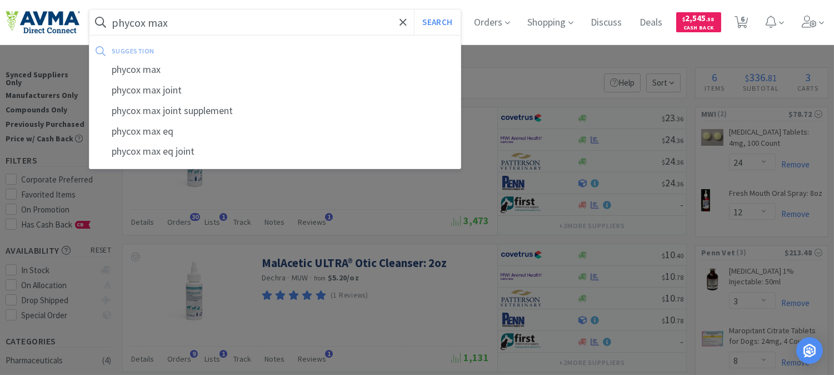
type input "phycox max"
click at [414, 9] on button "Search" at bounding box center [437, 22] width 46 height 26
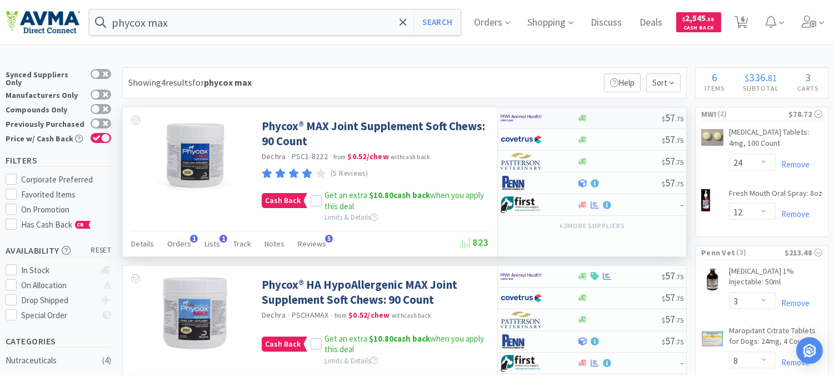
click at [527, 118] on img at bounding box center [522, 118] width 42 height 17
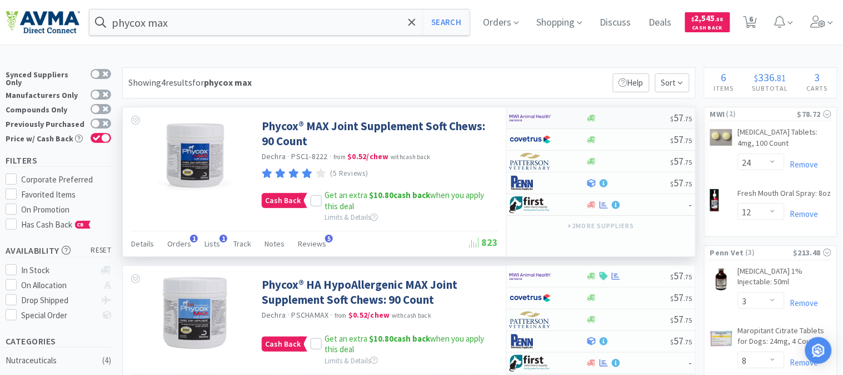
select select "1"
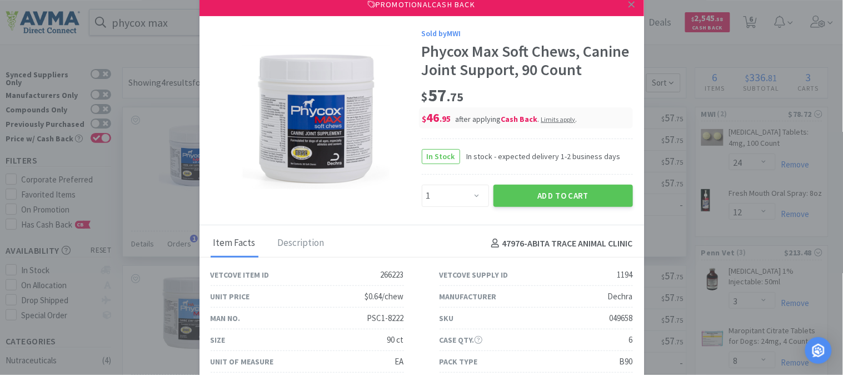
click at [619, 325] on div "049658" at bounding box center [621, 317] width 23 height 13
copy div "049658"
click at [341, 206] on div "Sold by MWI Phycox Max Soft Chews, Canine Joint Support, 90 Count $ 57 . 75 $ 4…" at bounding box center [422, 120] width 445 height 209
click at [629, 1] on icon at bounding box center [632, 4] width 6 height 10
